Goal: Task Accomplishment & Management: Complete application form

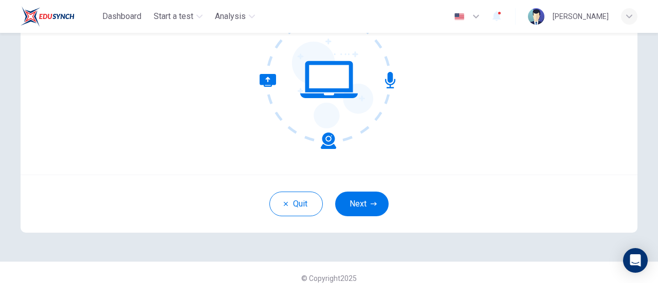
scroll to position [134, 0]
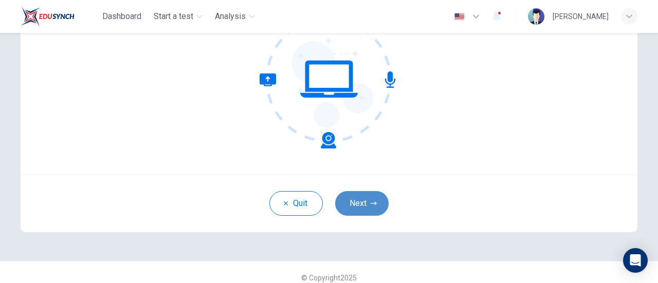
click at [367, 206] on button "Next" at bounding box center [361, 203] width 53 height 25
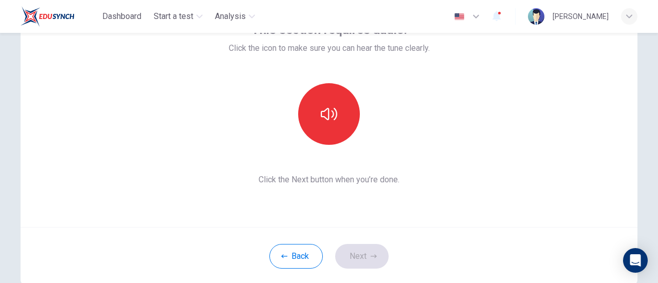
scroll to position [75, 0]
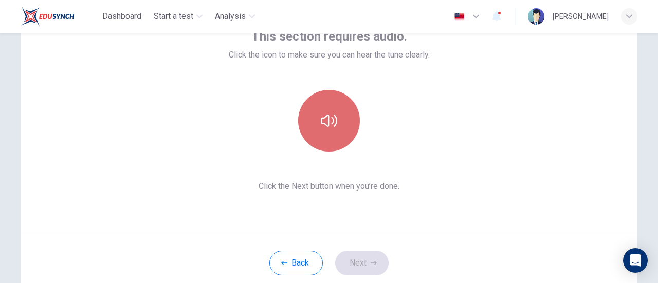
click at [340, 122] on button "button" at bounding box center [329, 121] width 62 height 62
click at [333, 131] on button "button" at bounding box center [329, 121] width 62 height 62
click at [331, 115] on icon "button" at bounding box center [329, 121] width 16 height 12
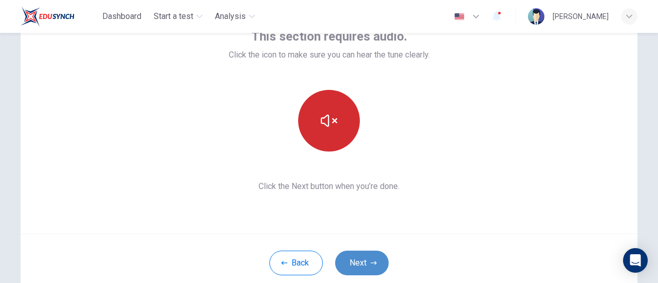
click at [361, 261] on button "Next" at bounding box center [361, 263] width 53 height 25
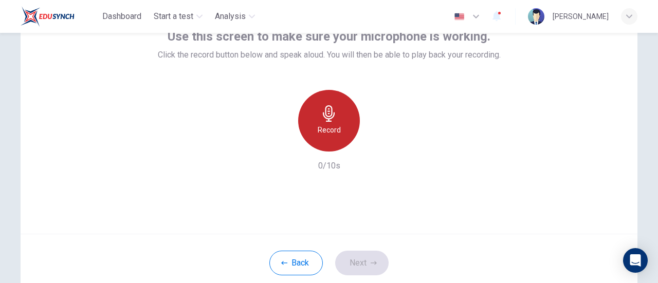
click at [325, 113] on icon "button" at bounding box center [329, 113] width 16 height 16
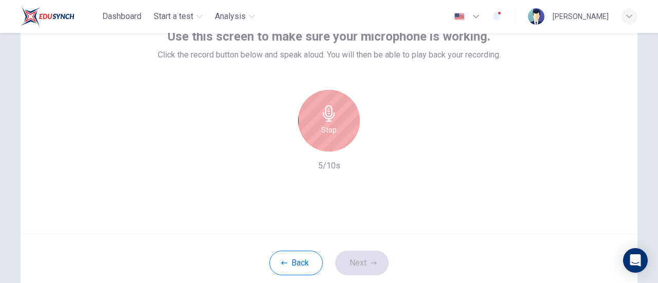
click at [338, 120] on div "Stop" at bounding box center [329, 121] width 62 height 62
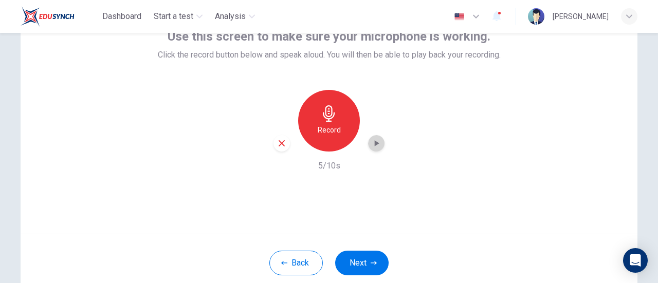
click at [375, 141] on icon "button" at bounding box center [377, 143] width 5 height 6
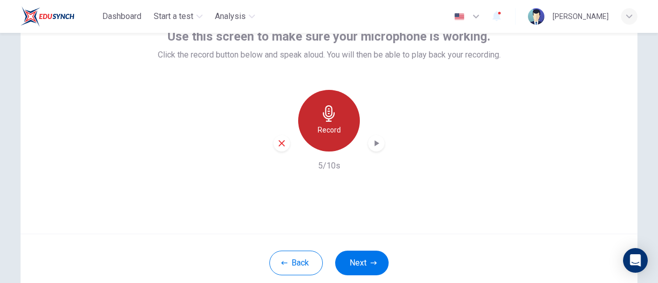
click at [324, 129] on h6 "Record" at bounding box center [329, 130] width 23 height 12
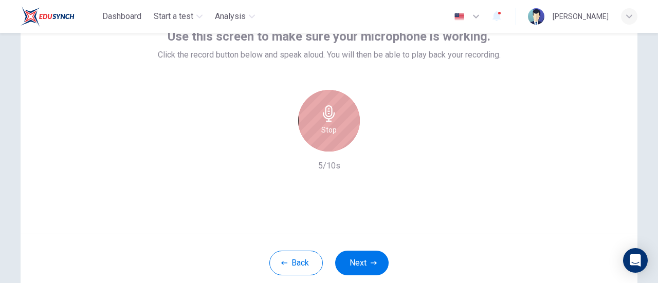
click at [347, 131] on div "Stop" at bounding box center [329, 121] width 62 height 62
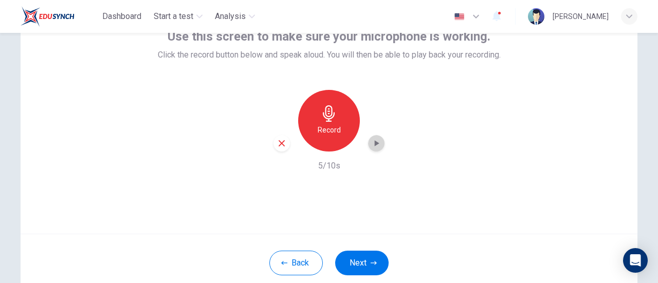
click at [371, 142] on icon "button" at bounding box center [376, 143] width 10 height 10
click at [363, 260] on button "Next" at bounding box center [361, 263] width 53 height 25
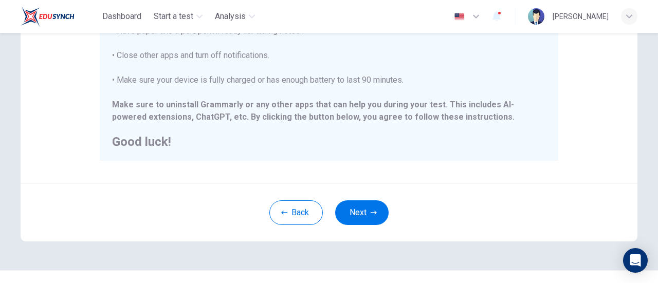
scroll to position [288, 0]
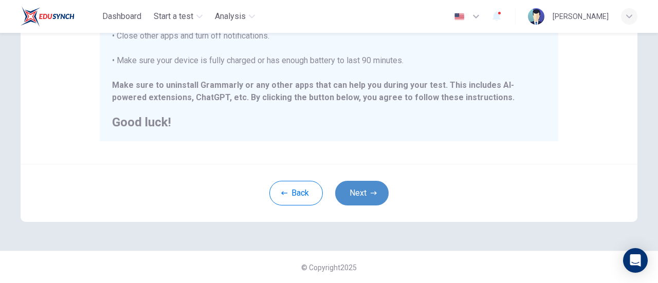
click at [354, 199] on button "Next" at bounding box center [361, 193] width 53 height 25
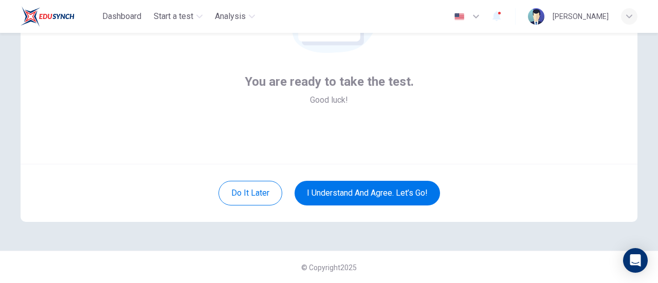
scroll to position [104, 0]
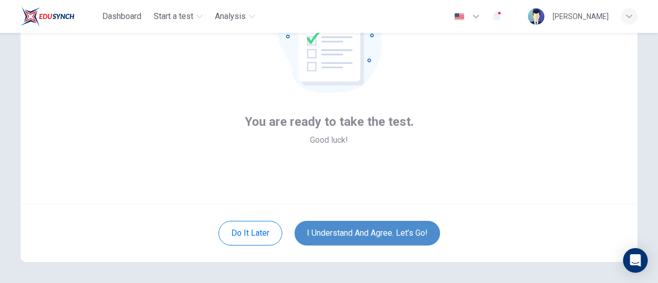
click at [359, 230] on button "I understand and agree. Let’s go!" at bounding box center [368, 233] width 146 height 25
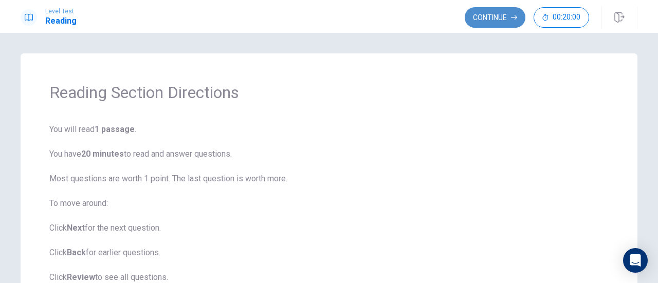
click at [489, 14] on button "Continue" at bounding box center [495, 17] width 61 height 21
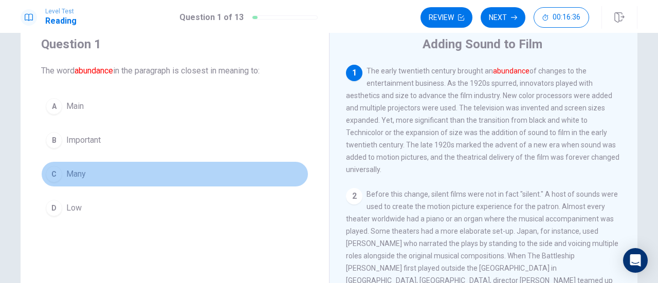
click at [91, 176] on button "C Many" at bounding box center [174, 174] width 267 height 26
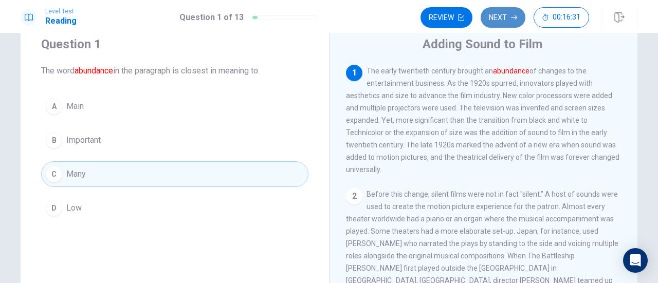
click at [502, 22] on button "Next" at bounding box center [503, 17] width 45 height 21
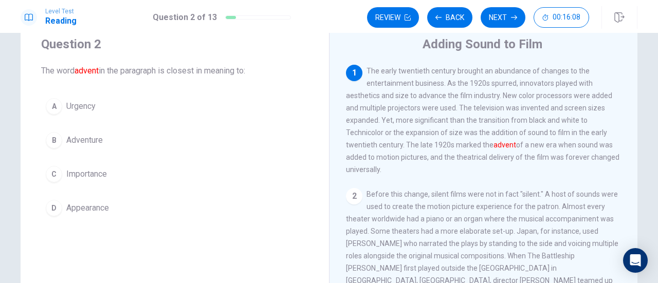
click at [116, 211] on button "D Appearance" at bounding box center [174, 208] width 267 height 26
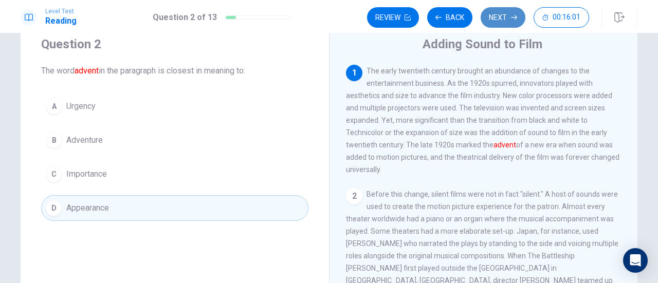
click at [509, 16] on button "Next" at bounding box center [503, 17] width 45 height 21
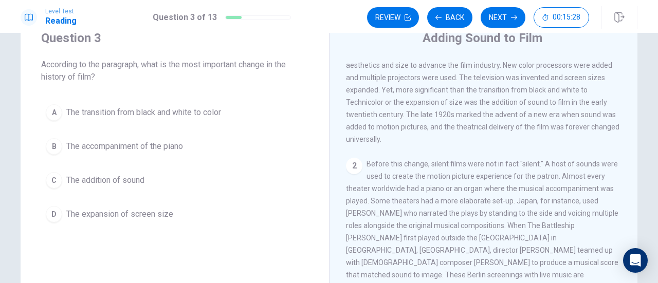
scroll to position [36, 0]
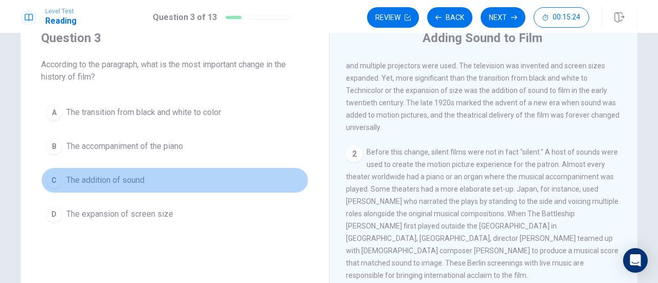
click at [139, 181] on span "The addition of sound" at bounding box center [105, 180] width 78 height 12
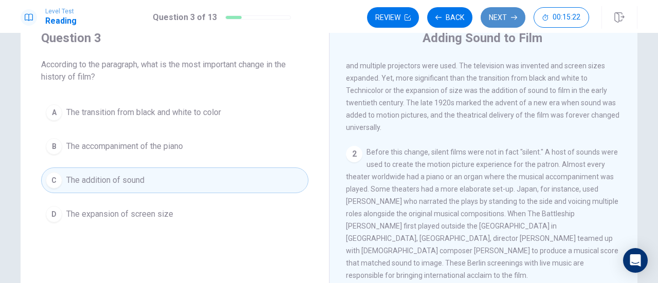
click at [510, 20] on button "Next" at bounding box center [503, 17] width 45 height 21
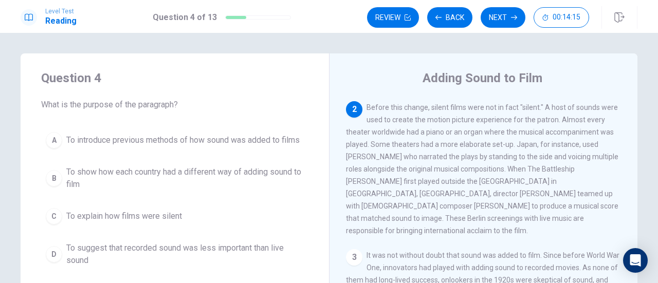
scroll to position [115, 0]
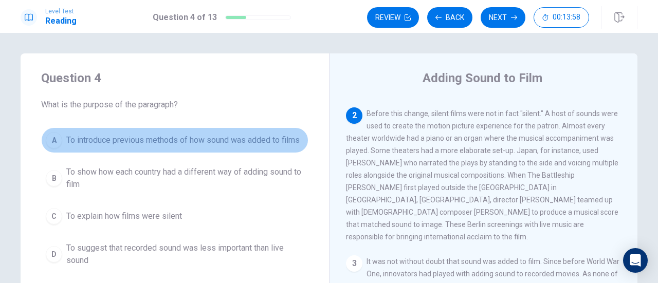
click at [249, 141] on span "To introduce previous methods of how sound was added to films" at bounding box center [182, 140] width 233 height 12
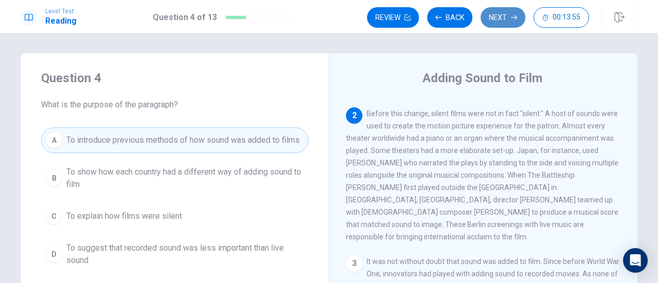
click at [504, 16] on button "Next" at bounding box center [503, 17] width 45 height 21
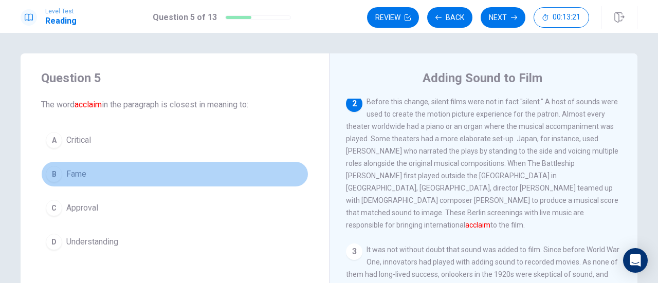
click at [107, 176] on button "B Fame" at bounding box center [174, 174] width 267 height 26
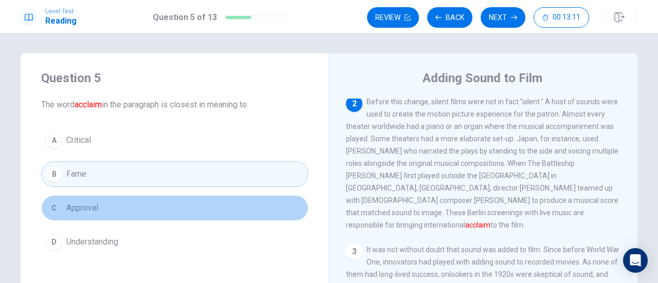
click at [186, 207] on button "C Approval" at bounding box center [174, 208] width 267 height 26
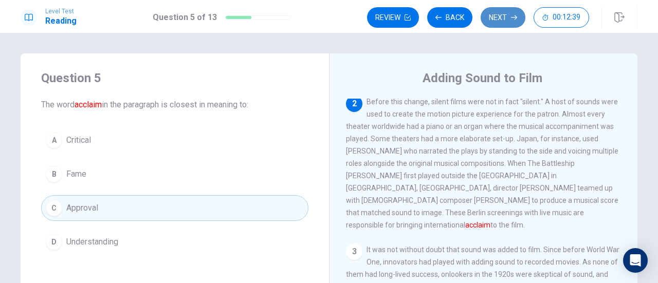
click at [509, 14] on button "Next" at bounding box center [503, 17] width 45 height 21
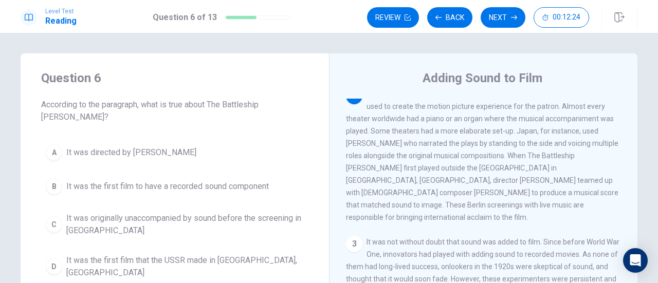
scroll to position [130, 0]
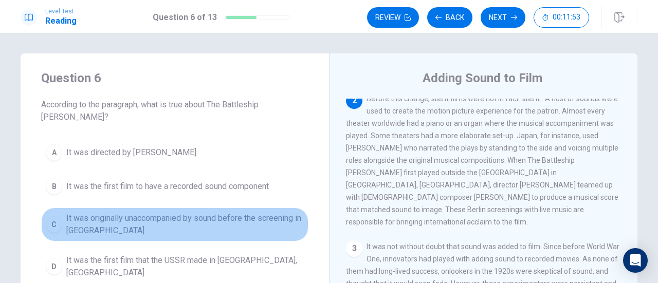
click at [240, 212] on span "It was originally unaccompanied by sound before the screening in [GEOGRAPHIC_DA…" at bounding box center [185, 224] width 238 height 25
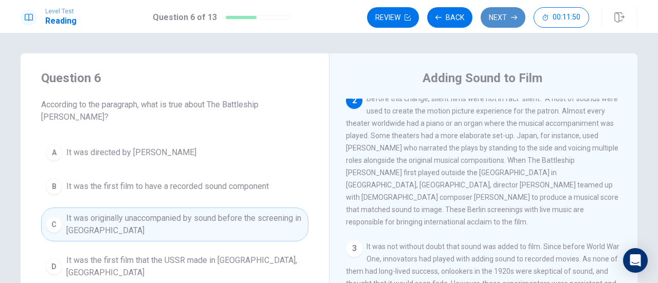
click at [503, 19] on button "Next" at bounding box center [503, 17] width 45 height 21
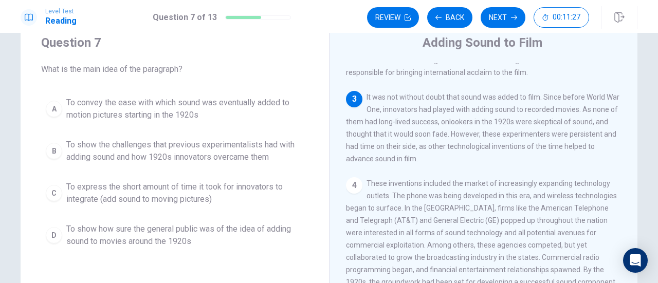
scroll to position [37, 0]
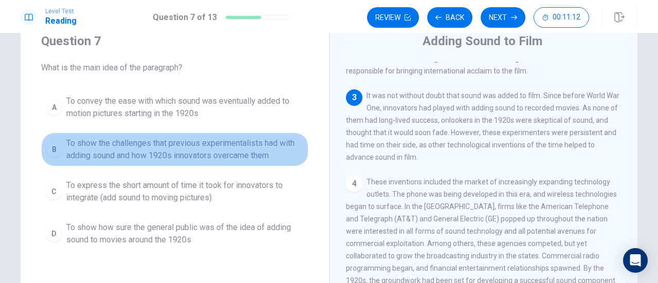
click at [285, 158] on span "To show the challenges that previous experimentalists had with adding sound and…" at bounding box center [185, 149] width 238 height 25
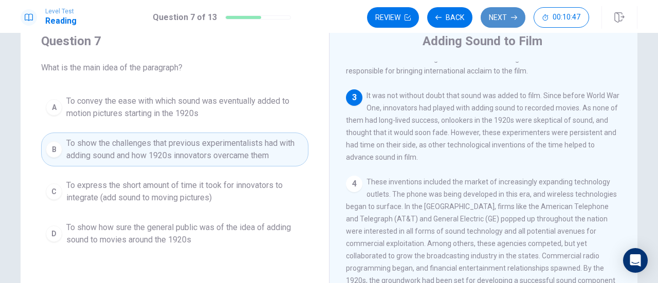
click at [498, 19] on button "Next" at bounding box center [503, 17] width 45 height 21
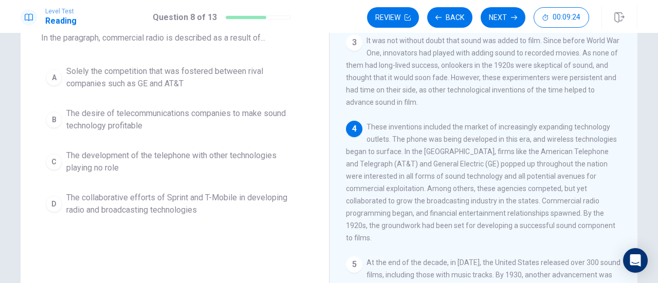
scroll to position [271, 0]
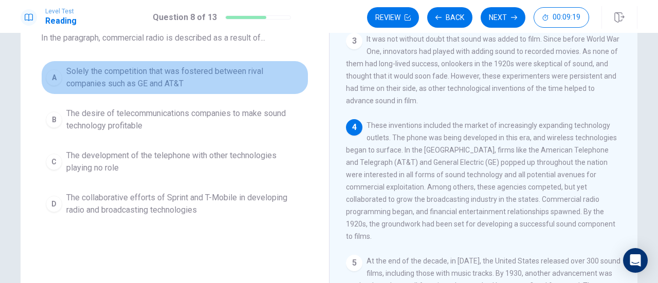
click at [230, 68] on span "Solely the competition that was fostered between rival companies such as GE and…" at bounding box center [185, 77] width 238 height 25
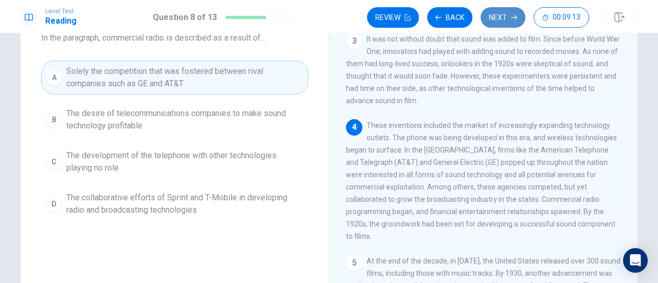
click at [498, 21] on button "Next" at bounding box center [503, 17] width 45 height 21
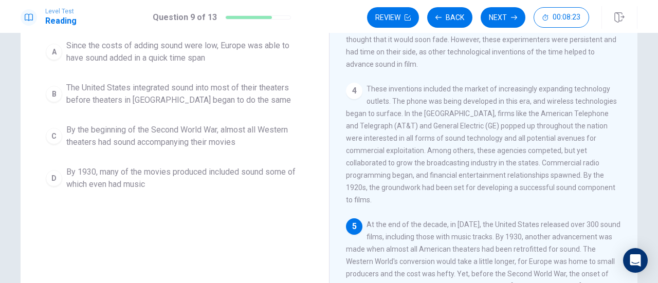
scroll to position [273, 0]
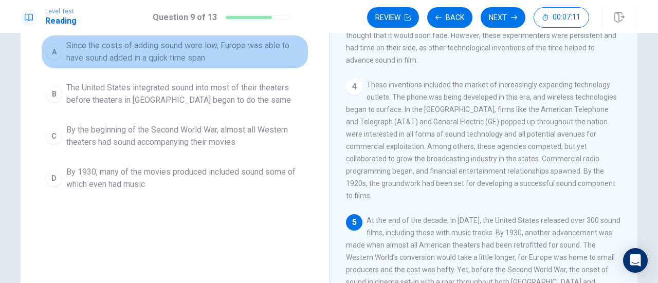
click at [227, 52] on span "Since the costs of adding sound were low, Europe was able to have sound added i…" at bounding box center [185, 52] width 238 height 25
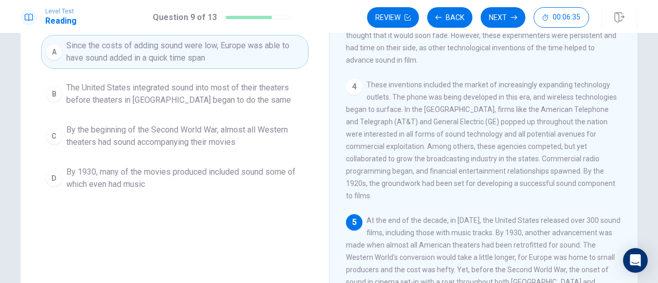
click at [245, 179] on span "By 1930, many of the movies produced included sound some of which even had music" at bounding box center [185, 178] width 238 height 25
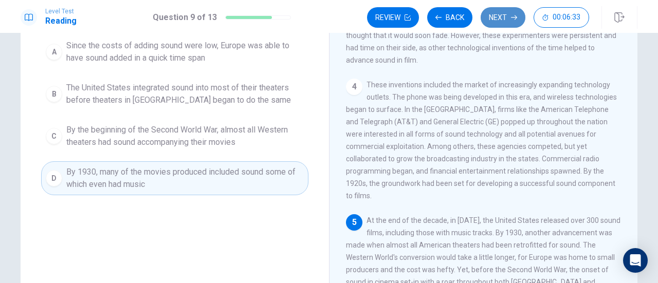
click at [509, 13] on button "Next" at bounding box center [503, 17] width 45 height 21
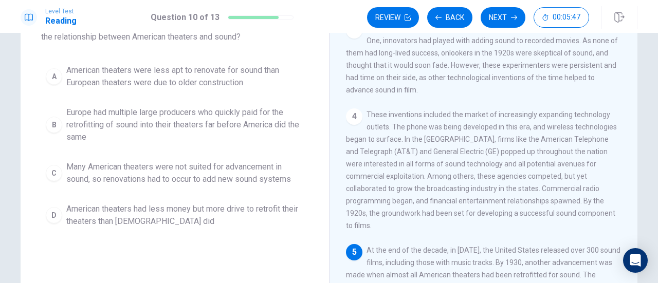
scroll to position [80, 0]
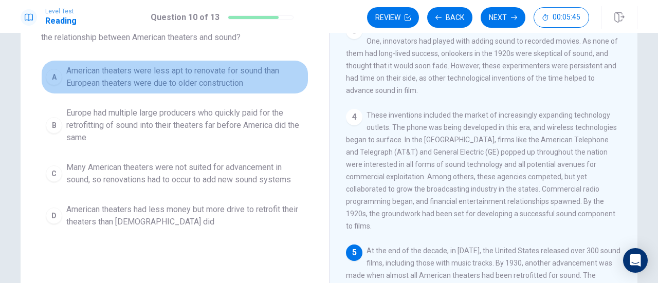
click at [206, 86] on span "American theaters were less apt to renovate for sound than European theaters we…" at bounding box center [185, 77] width 238 height 25
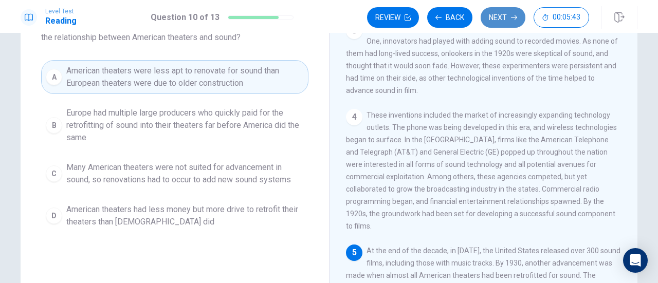
click at [502, 16] on button "Next" at bounding box center [503, 17] width 45 height 21
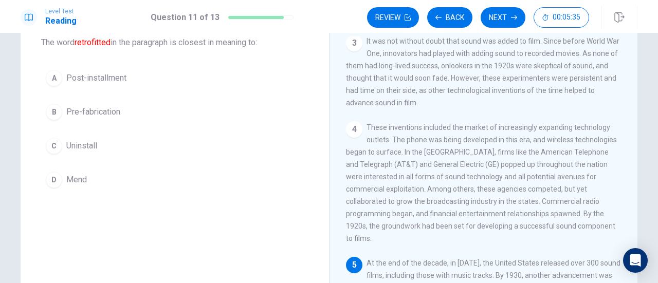
scroll to position [52, 0]
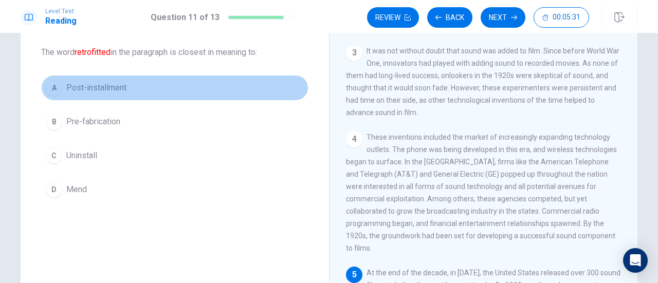
click at [106, 86] on span "Post-installment" at bounding box center [96, 88] width 60 height 12
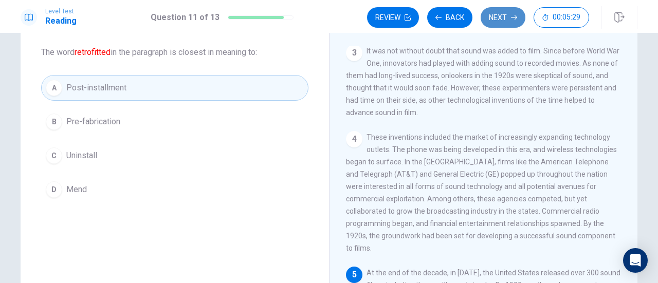
click at [506, 19] on button "Next" at bounding box center [503, 17] width 45 height 21
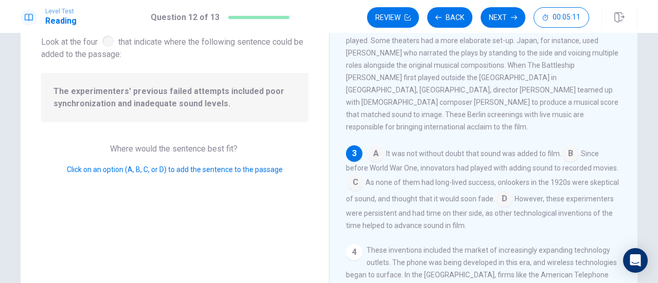
scroll to position [66, 0]
click at [354, 174] on input at bounding box center [355, 182] width 16 height 16
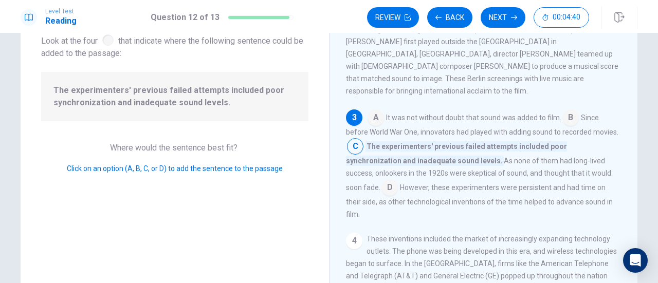
scroll to position [195, 0]
click at [508, 25] on button "Next" at bounding box center [503, 17] width 45 height 21
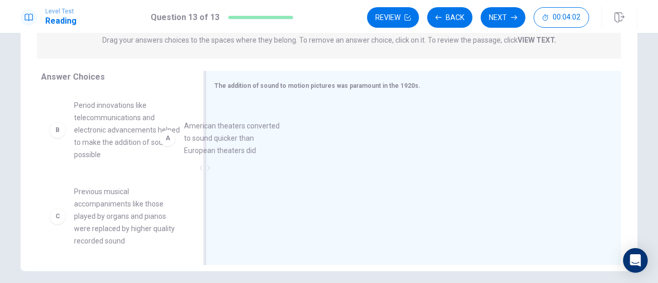
scroll to position [0, 0]
drag, startPoint x: 135, startPoint y: 119, endPoint x: 256, endPoint y: 141, distance: 123.0
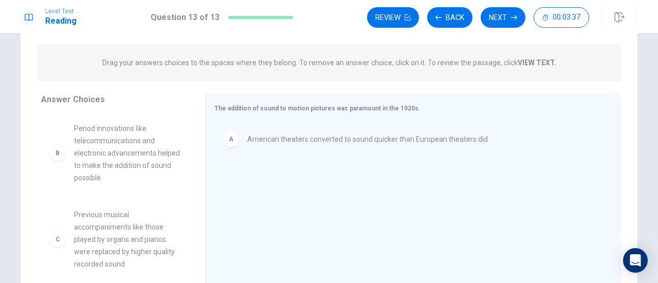
scroll to position [115, 0]
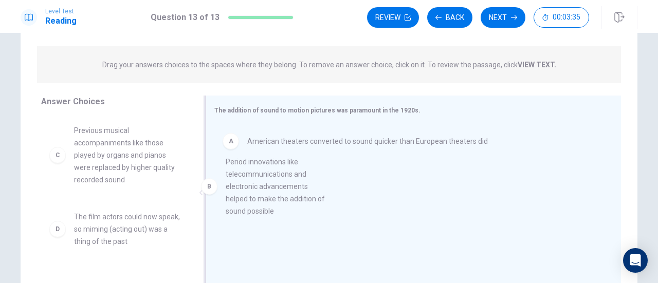
drag, startPoint x: 104, startPoint y: 157, endPoint x: 271, endPoint y: 191, distance: 170.2
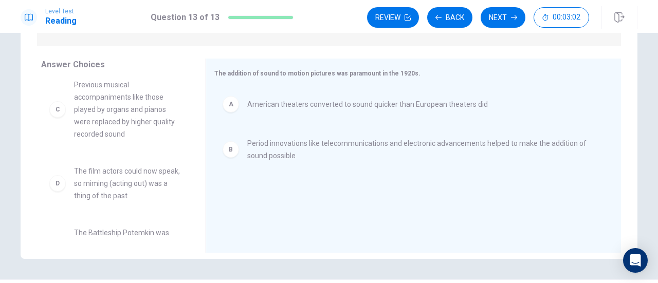
scroll to position [0, 0]
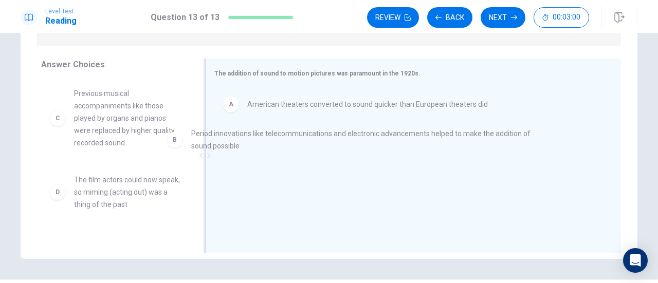
drag, startPoint x: 265, startPoint y: 151, endPoint x: 133, endPoint y: 131, distance: 133.1
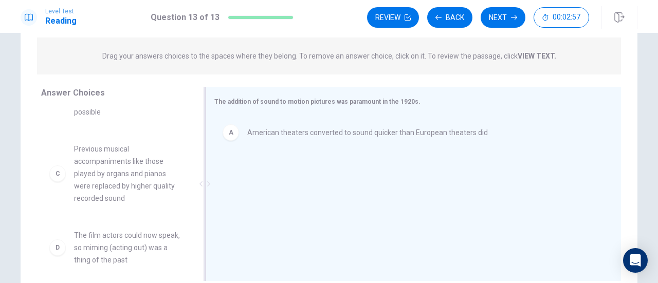
scroll to position [60, 0]
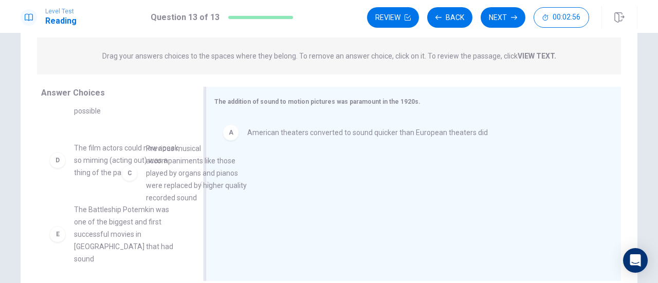
drag, startPoint x: 105, startPoint y: 170, endPoint x: 254, endPoint y: 175, distance: 149.2
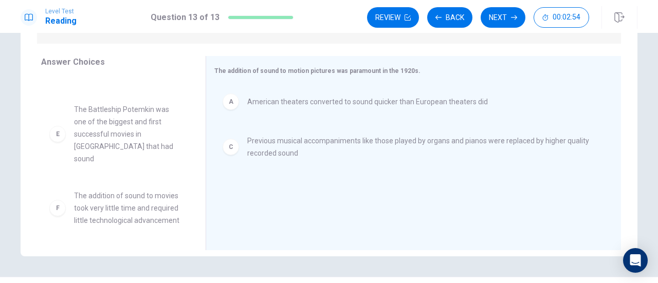
scroll to position [156, 0]
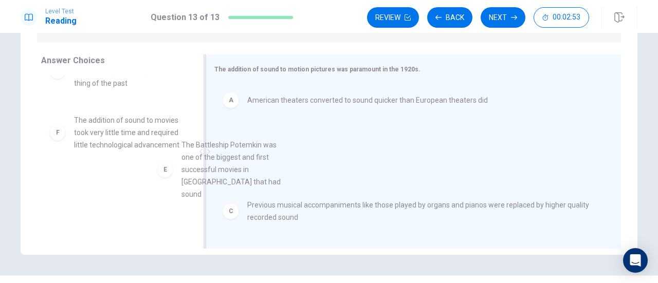
drag, startPoint x: 96, startPoint y: 135, endPoint x: 268, endPoint y: 199, distance: 183.2
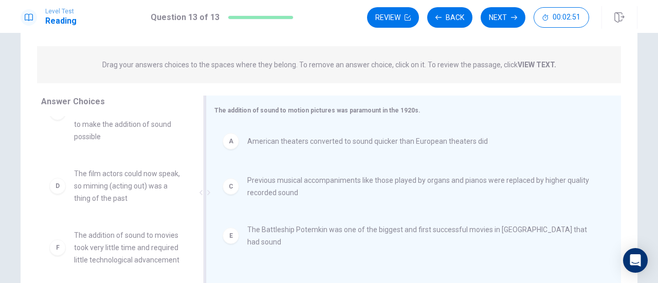
scroll to position [117, 0]
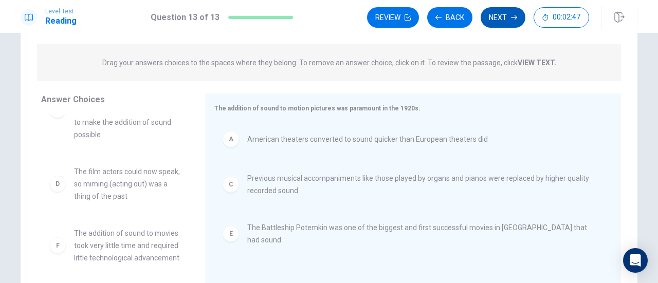
click at [498, 20] on button "Next" at bounding box center [503, 17] width 45 height 21
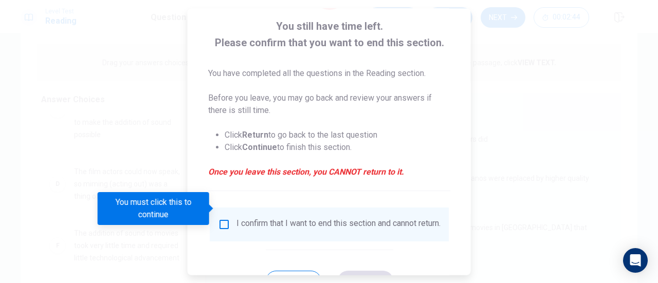
scroll to position [73, 0]
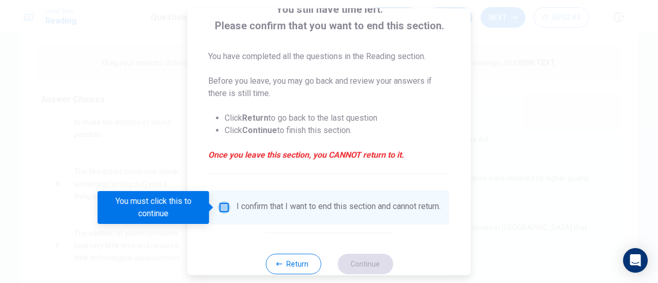
click at [226, 209] on input "You must click this to continue" at bounding box center [224, 208] width 12 height 12
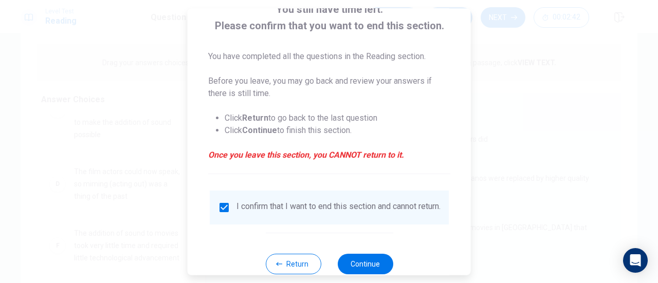
scroll to position [100, 0]
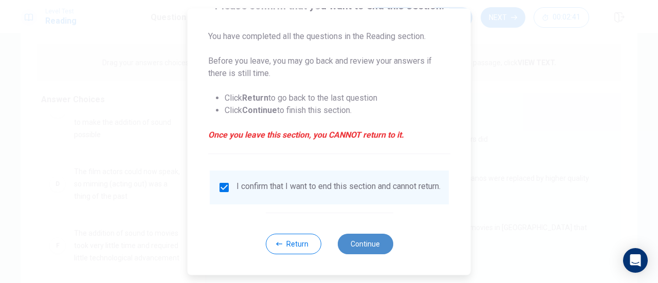
click at [364, 246] on button "Continue" at bounding box center [365, 244] width 56 height 21
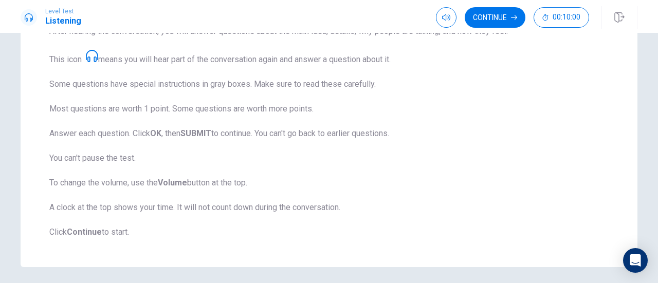
scroll to position [209, 0]
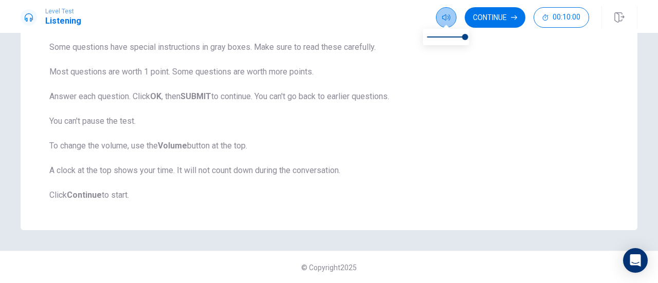
click at [442, 18] on icon "button" at bounding box center [446, 17] width 8 height 8
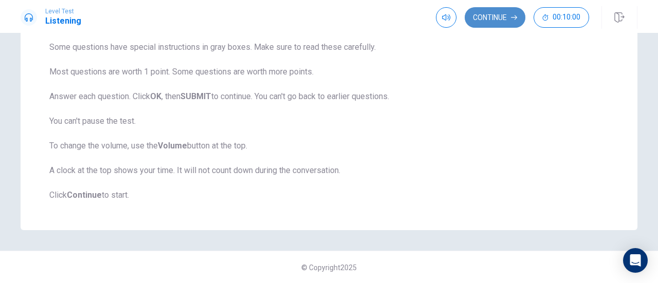
click at [501, 21] on button "Continue" at bounding box center [495, 17] width 61 height 21
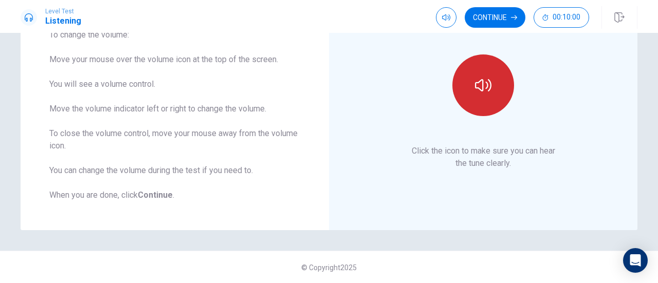
click at [481, 96] on button "button" at bounding box center [484, 86] width 62 height 62
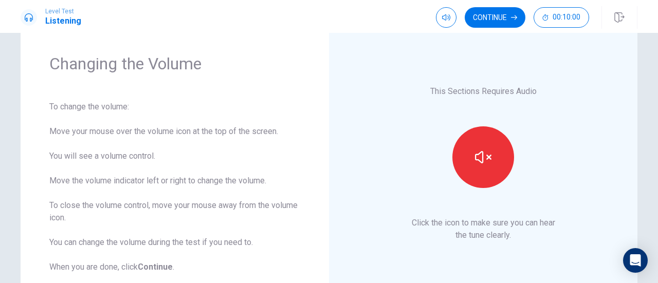
scroll to position [29, 0]
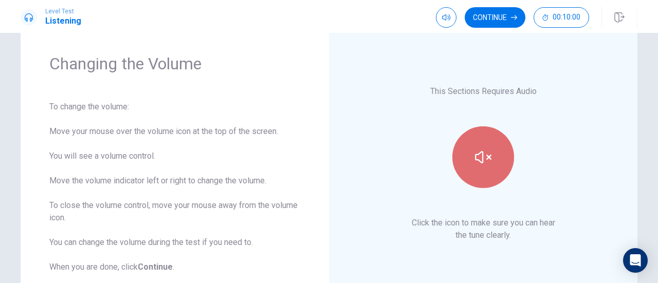
click at [466, 148] on button "button" at bounding box center [484, 158] width 62 height 62
click at [489, 159] on icon "button" at bounding box center [483, 157] width 16 height 12
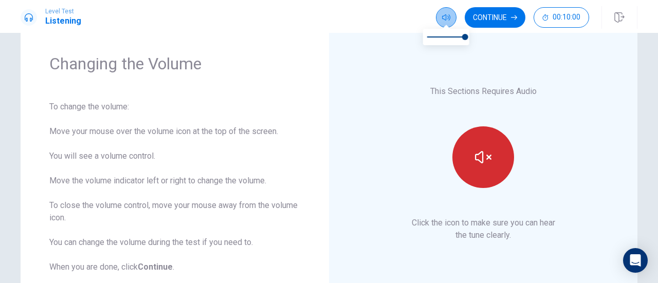
click at [447, 15] on icon "button" at bounding box center [446, 17] width 8 height 8
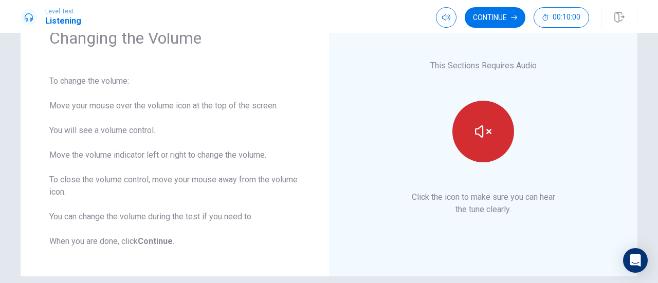
scroll to position [55, 0]
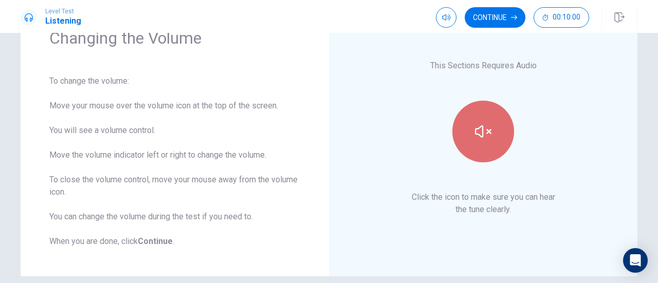
click at [486, 130] on icon "button" at bounding box center [483, 131] width 16 height 12
click at [483, 137] on icon "button" at bounding box center [483, 131] width 16 height 16
click at [489, 128] on icon "button" at bounding box center [483, 131] width 16 height 16
click at [486, 133] on icon "button" at bounding box center [483, 131] width 16 height 16
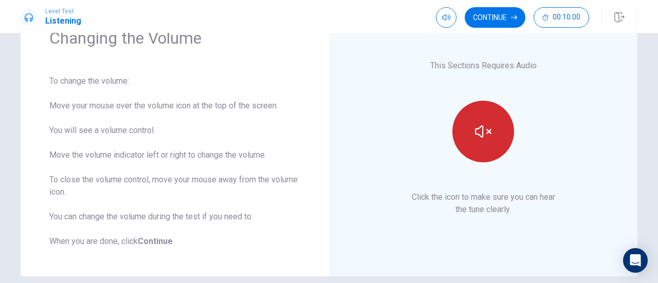
click at [475, 126] on icon "button" at bounding box center [483, 131] width 16 height 16
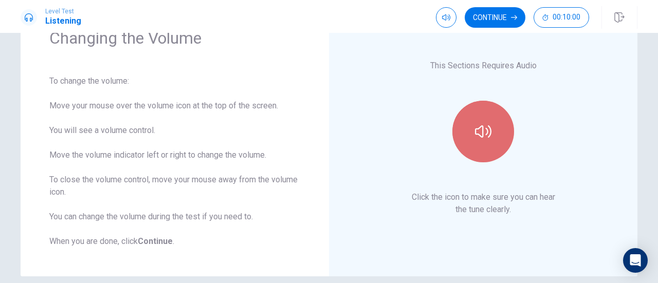
click at [475, 126] on icon "button" at bounding box center [483, 131] width 16 height 16
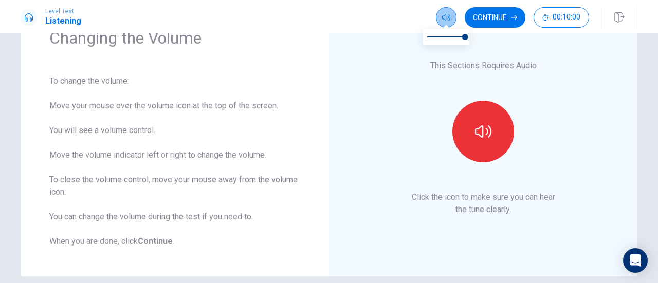
click at [448, 18] on icon "button" at bounding box center [446, 17] width 8 height 6
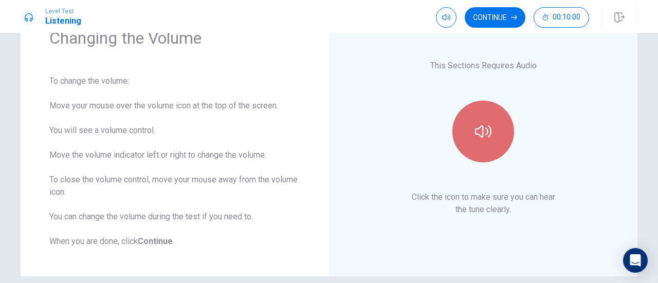
click at [476, 127] on icon "button" at bounding box center [483, 131] width 16 height 16
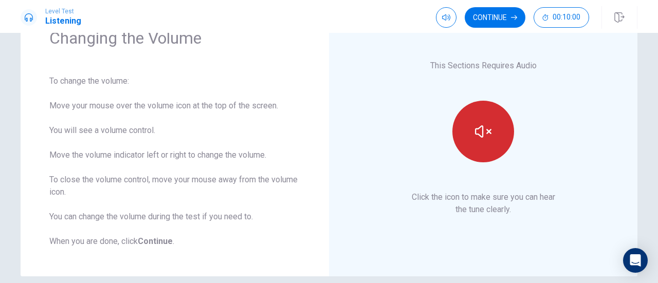
click at [487, 130] on icon "button" at bounding box center [483, 131] width 16 height 16
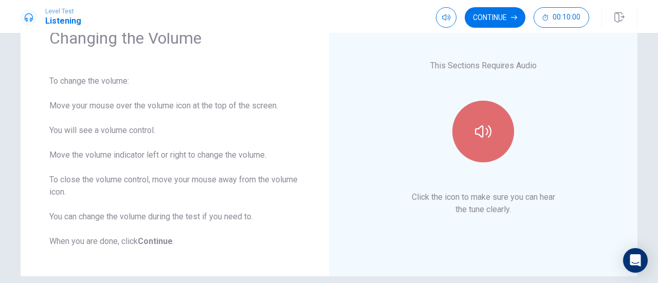
click at [489, 129] on icon "button" at bounding box center [483, 131] width 16 height 16
click at [477, 127] on icon "button" at bounding box center [483, 131] width 16 height 12
click at [477, 127] on icon "button" at bounding box center [483, 131] width 16 height 16
click at [477, 127] on icon "button" at bounding box center [483, 131] width 16 height 12
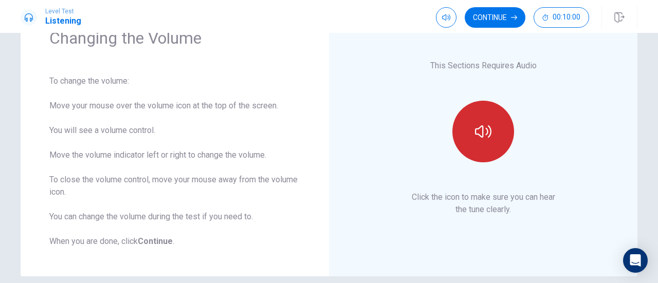
click at [484, 127] on icon "button" at bounding box center [483, 131] width 16 height 16
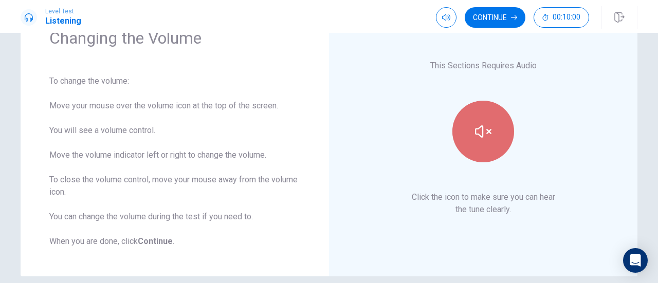
click at [479, 126] on icon "button" at bounding box center [483, 131] width 16 height 12
click at [475, 127] on icon "button" at bounding box center [483, 131] width 16 height 16
click at [477, 125] on icon "button" at bounding box center [483, 131] width 16 height 16
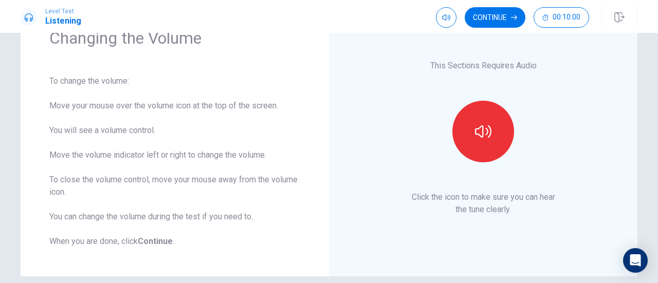
click at [562, 50] on div "This Sections Requires Audio Click the icon to make sure you can hear the tune …" at bounding box center [483, 138] width 251 height 220
click at [446, 19] on icon "button" at bounding box center [446, 17] width 8 height 8
click at [433, 35] on span at bounding box center [446, 37] width 38 height 14
type input "1"
click at [464, 38] on span at bounding box center [446, 37] width 38 height 14
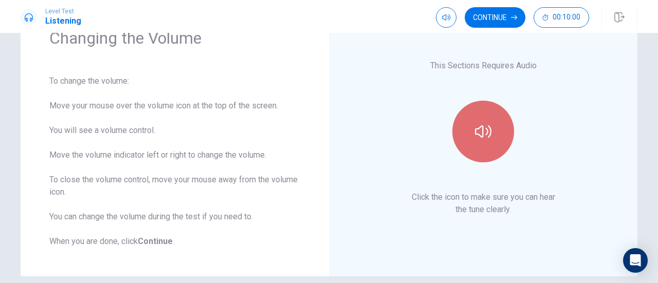
click at [477, 122] on button "button" at bounding box center [484, 132] width 62 height 62
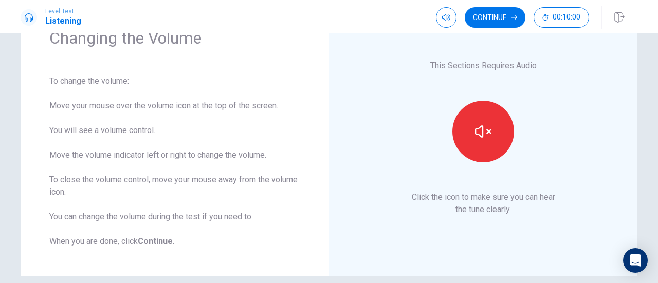
click at [394, 154] on div "This Sections Requires Audio Click the icon to make sure you can hear the tune …" at bounding box center [483, 138] width 251 height 220
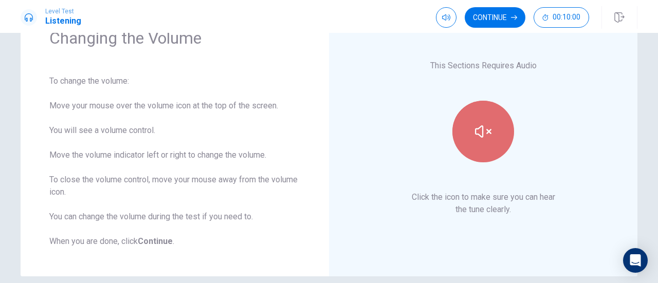
click at [475, 138] on icon "button" at bounding box center [483, 131] width 16 height 16
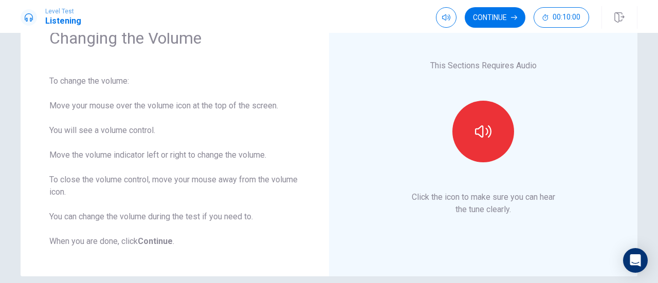
click at [347, 59] on div "This Sections Requires Audio Click the icon to make sure you can hear the tune …" at bounding box center [483, 138] width 309 height 278
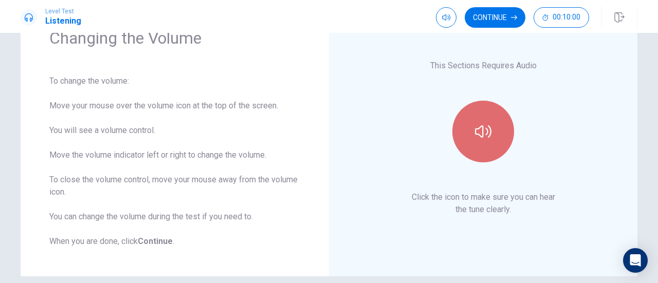
click at [497, 141] on button "button" at bounding box center [484, 132] width 62 height 62
click at [475, 140] on button "button" at bounding box center [484, 132] width 62 height 62
